Goal: Task Accomplishment & Management: Use online tool/utility

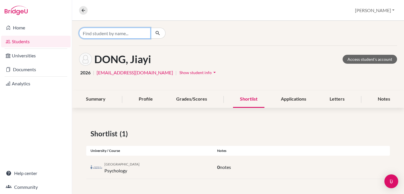
click at [130, 33] on input "Find student by name..." at bounding box center [115, 33] width 72 height 11
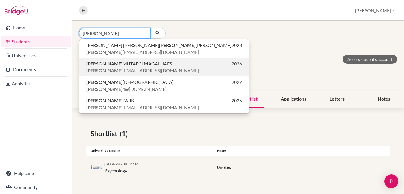
type input "[PERSON_NAME]"
click at [108, 66] on span "[PERSON_NAME] [PERSON_NAME]" at bounding box center [129, 63] width 86 height 7
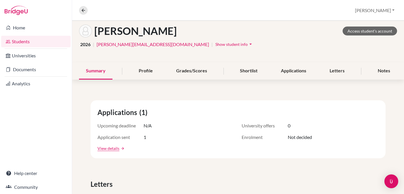
scroll to position [16, 0]
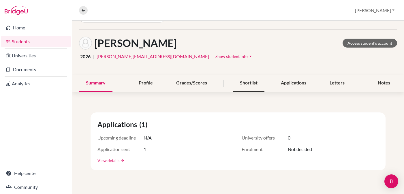
click at [247, 83] on div "Shortlist" at bounding box center [248, 83] width 31 height 17
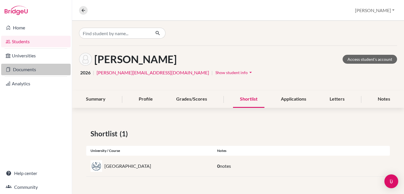
click at [26, 70] on link "Documents" at bounding box center [36, 70] width 70 height 12
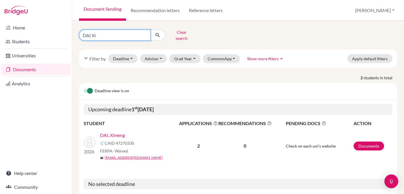
click at [105, 38] on input "DAI Xi" at bounding box center [115, 35] width 72 height 11
type input "D"
type input "MUT Sam"
click at [158, 33] on button "submit" at bounding box center [157, 35] width 15 height 11
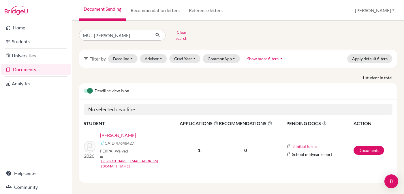
click at [117, 133] on link "MUTAFCI MAGALHAES, Samuel" at bounding box center [118, 135] width 36 height 7
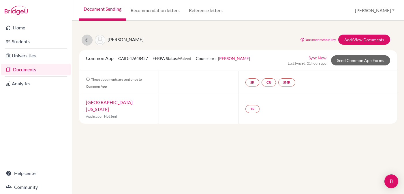
click at [87, 41] on icon at bounding box center [87, 40] width 6 height 6
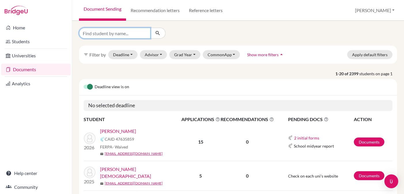
click at [123, 33] on input "Find student by name..." at bounding box center [115, 33] width 72 height 11
type input "ennui De Sou"
click at [158, 33] on button "submit" at bounding box center [157, 33] width 15 height 11
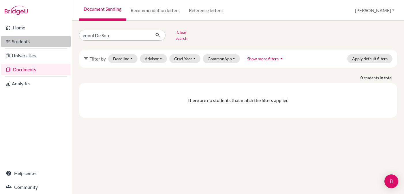
click at [20, 41] on link "Students" at bounding box center [36, 42] width 70 height 12
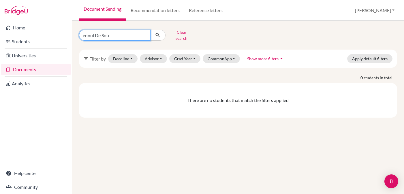
click at [113, 33] on input "ennui De Sou" at bounding box center [115, 35] width 72 height 11
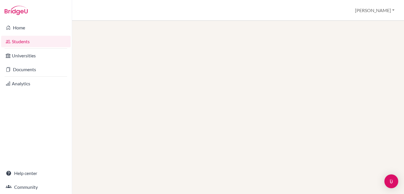
click at [107, 33] on div at bounding box center [238, 108] width 332 height 174
click at [143, 34] on div at bounding box center [238, 108] width 332 height 174
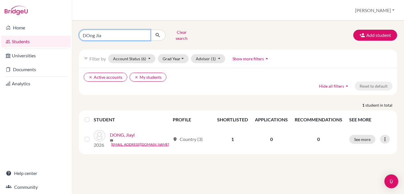
click at [109, 33] on input "DOng Jia" at bounding box center [115, 35] width 72 height 11
type input "D"
type input "[PERSON_NAME]"
click at [158, 33] on button "submit" at bounding box center [157, 35] width 15 height 11
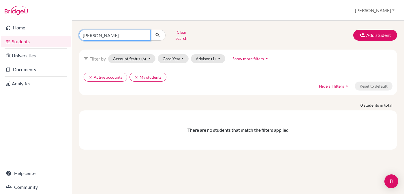
click at [91, 33] on input "Enzo De" at bounding box center [115, 35] width 72 height 11
type input "Enzzo De"
click at [158, 33] on button "submit" at bounding box center [157, 35] width 15 height 11
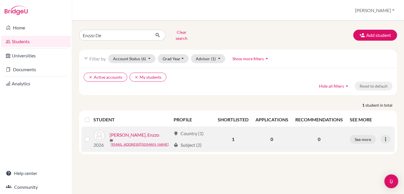
click at [130, 134] on link "[PERSON_NAME], Enzzo" at bounding box center [135, 135] width 50 height 7
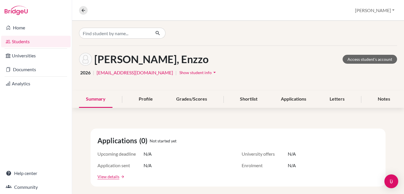
scroll to position [9, 0]
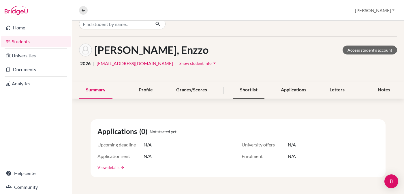
click at [244, 93] on div "Shortlist" at bounding box center [248, 90] width 31 height 17
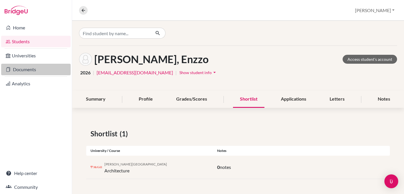
click at [20, 67] on link "Documents" at bounding box center [36, 70] width 70 height 12
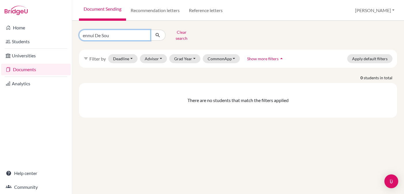
click at [112, 34] on input "ennui De Sou" at bounding box center [115, 35] width 72 height 11
type input "e"
type input "Enzzo De"
click at [158, 33] on button "submit" at bounding box center [157, 35] width 15 height 11
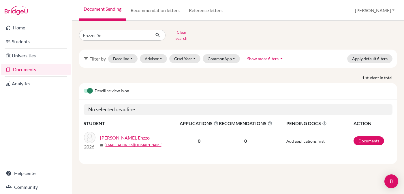
click at [136, 135] on link "[PERSON_NAME], Enzzo" at bounding box center [125, 138] width 50 height 7
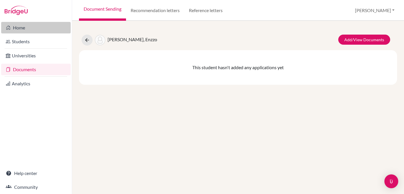
click at [20, 29] on link "Home" at bounding box center [36, 28] width 70 height 12
